Goal: Task Accomplishment & Management: Complete application form

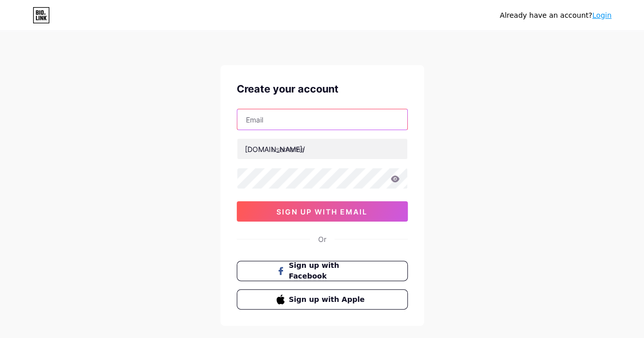
click at [302, 126] on input "text" at bounding box center [322, 119] width 170 height 20
click at [260, 119] on input "max.w.louis@hotmail.com" at bounding box center [322, 119] width 170 height 20
type input "maximos.w.louis@hotmail.com"
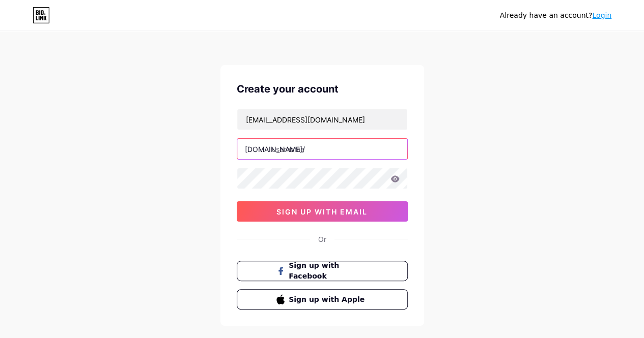
click at [279, 151] on input "text" at bounding box center [322, 149] width 170 height 20
type input "m"
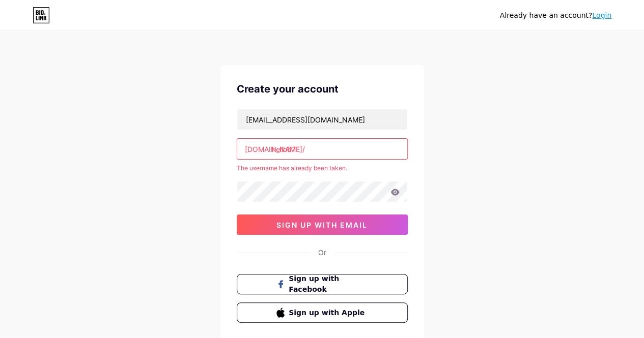
click at [311, 149] on input "hello67" at bounding box center [322, 149] width 170 height 20
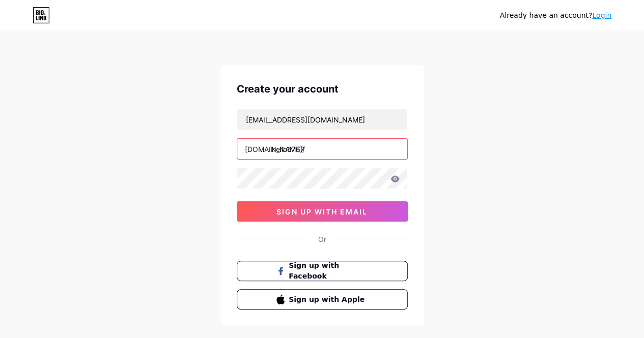
type input "hello6767"
click at [349, 208] on span "sign up with email" at bounding box center [321, 212] width 91 height 9
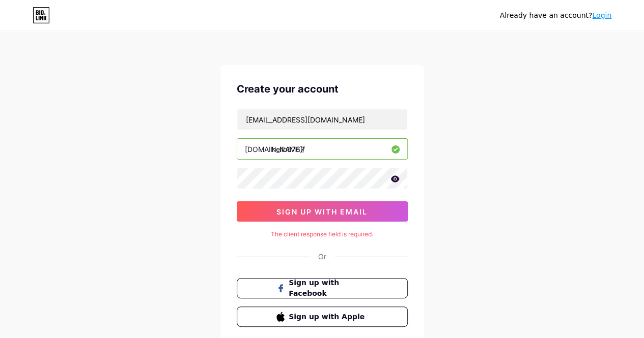
click at [332, 202] on button "sign up with email" at bounding box center [322, 212] width 171 height 20
click at [329, 214] on span "sign up with email" at bounding box center [321, 212] width 91 height 9
click at [328, 214] on span "sign up with email" at bounding box center [321, 212] width 91 height 9
click at [310, 190] on div "maximos.w.louis@hotmail.com bio.link/ hello6767 sign up with email" at bounding box center [322, 165] width 171 height 113
click at [308, 188] on div at bounding box center [322, 178] width 171 height 21
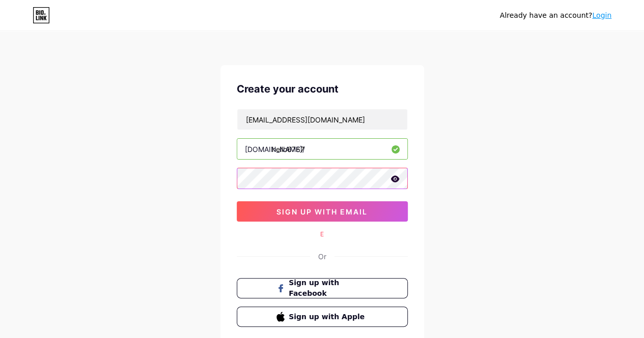
click at [191, 195] on div "Already have an account? Login Create your account maximos.w.louis@hotmail.com …" at bounding box center [322, 203] width 644 height 407
click at [283, 210] on span "sign up with email" at bounding box center [321, 212] width 91 height 9
click at [283, 211] on span "sign up with email" at bounding box center [321, 212] width 91 height 9
